Goal: Task Accomplishment & Management: Manage account settings

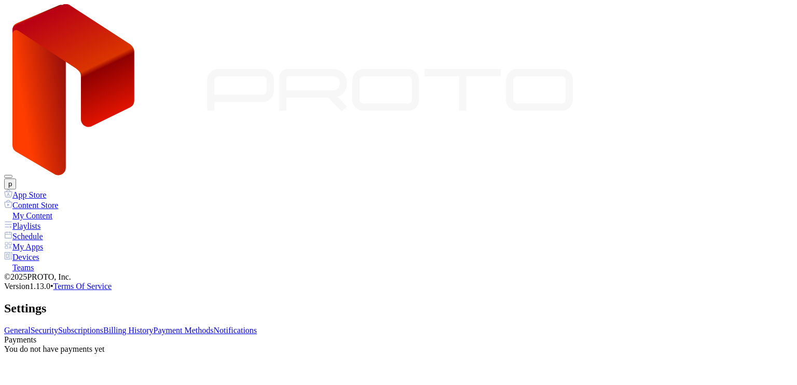
click at [214, 326] on link "Payment Methods" at bounding box center [184, 330] width 60 height 9
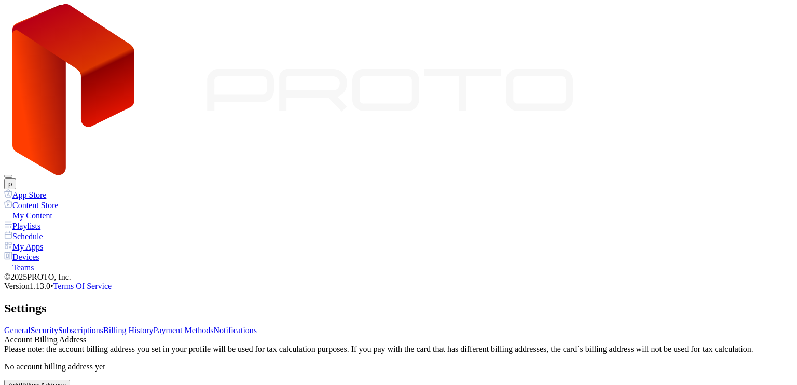
click at [257, 326] on link "Notifications" at bounding box center [236, 330] width 44 height 9
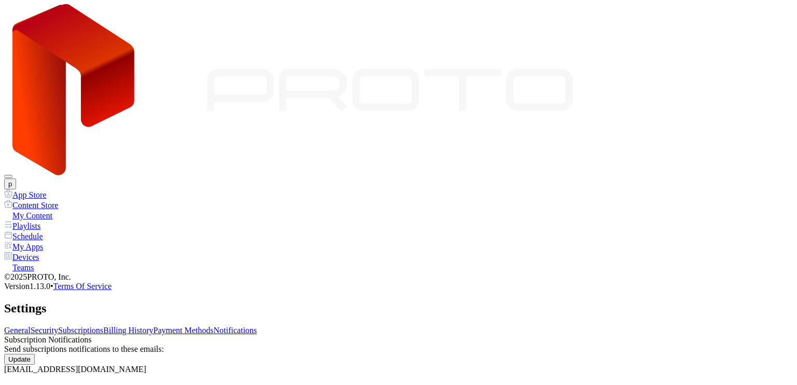
click at [153, 326] on link "Billing History" at bounding box center [128, 330] width 50 height 9
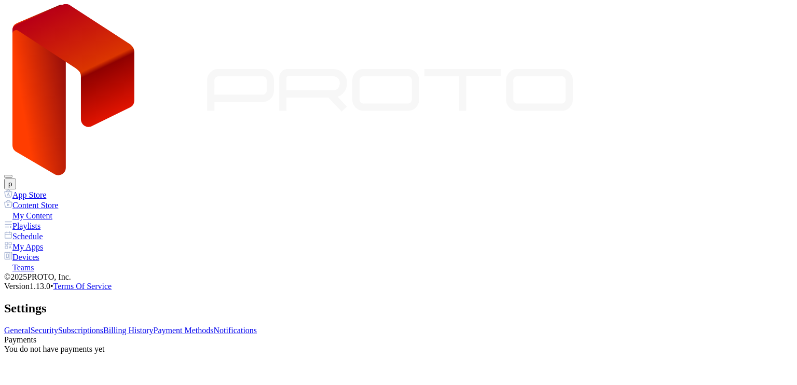
click at [58, 326] on link "Security" at bounding box center [44, 330] width 27 height 9
click at [31, 326] on link "General" at bounding box center [17, 330] width 26 height 9
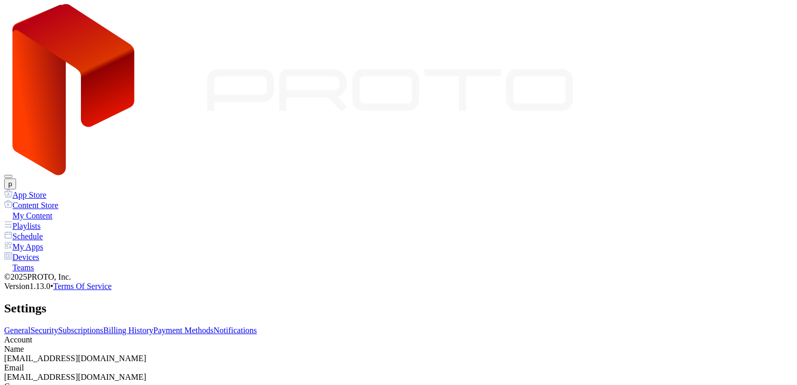
click at [103, 326] on link "Subscriptions" at bounding box center [80, 330] width 45 height 9
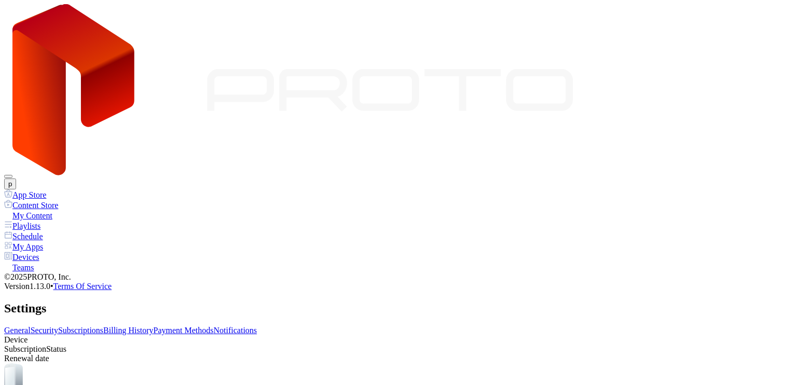
click at [153, 326] on link "Billing History" at bounding box center [128, 330] width 50 height 9
click at [214, 326] on link "Payment Methods" at bounding box center [184, 330] width 60 height 9
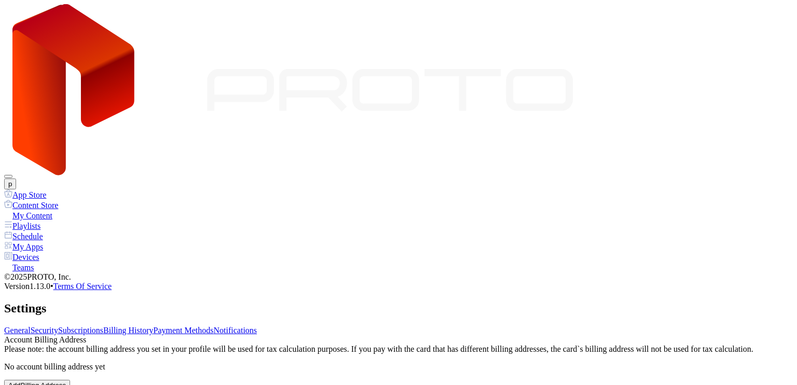
click at [257, 326] on link "Notifications" at bounding box center [236, 330] width 44 height 9
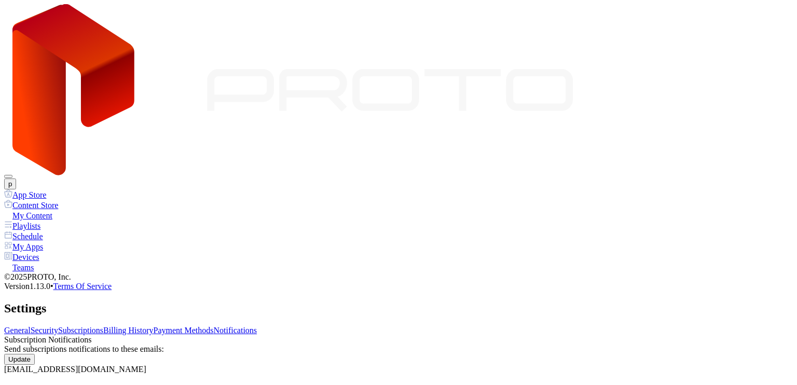
click at [310, 326] on div "General Security Subscriptions Billing History Payment Methods Notifications Su…" at bounding box center [398, 350] width 789 height 48
click at [153, 326] on link "Billing History" at bounding box center [128, 330] width 50 height 9
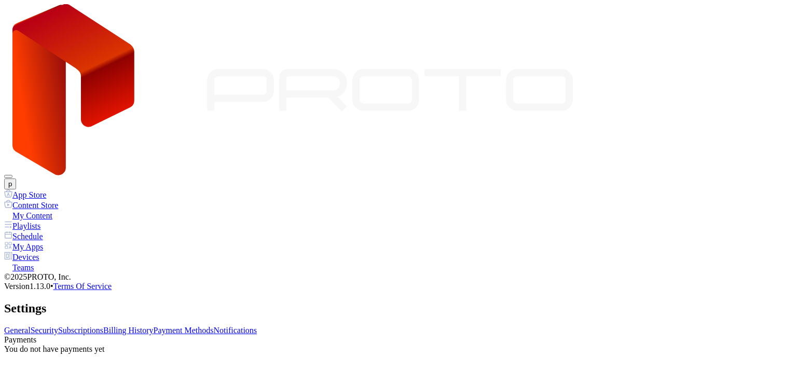
click at [352, 301] on div "Settings General Security Subscriptions Billing History Payment Methods Notific…" at bounding box center [398, 327] width 789 height 52
